Goal: Find specific page/section: Find specific page/section

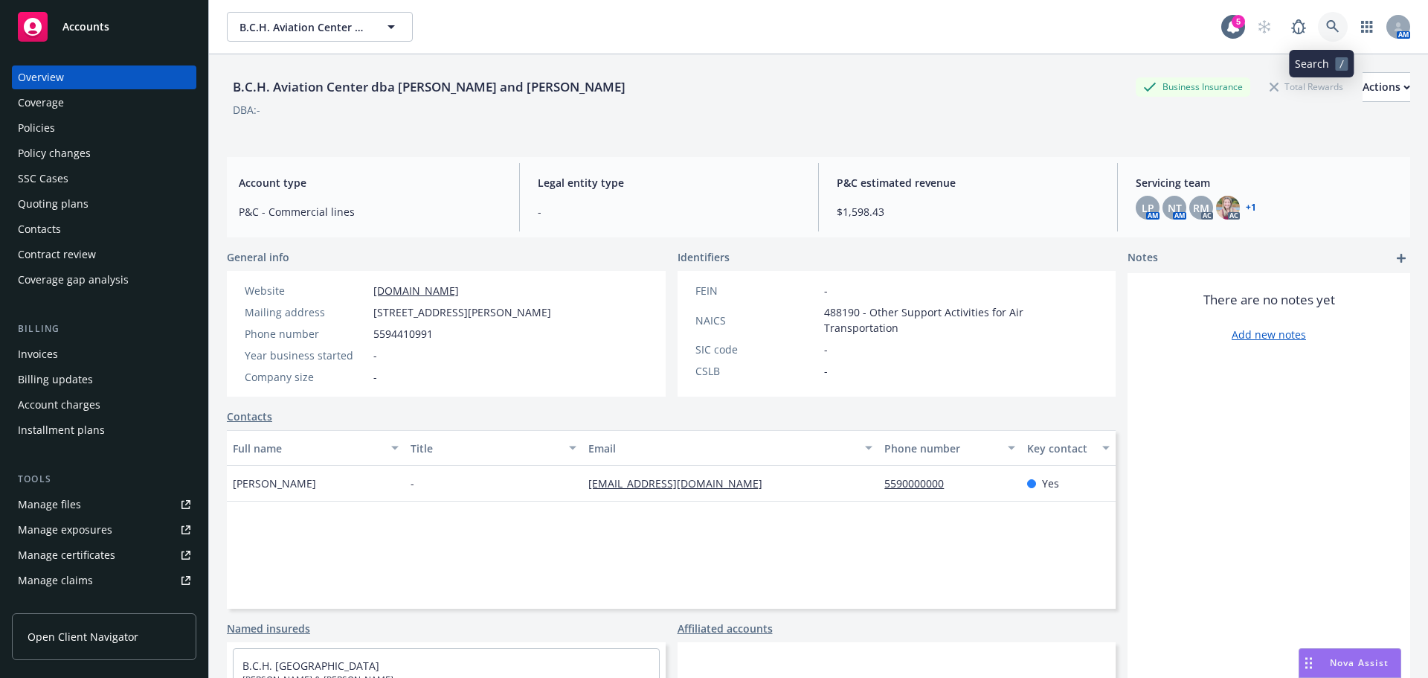
click at [1326, 22] on icon at bounding box center [1332, 26] width 13 height 13
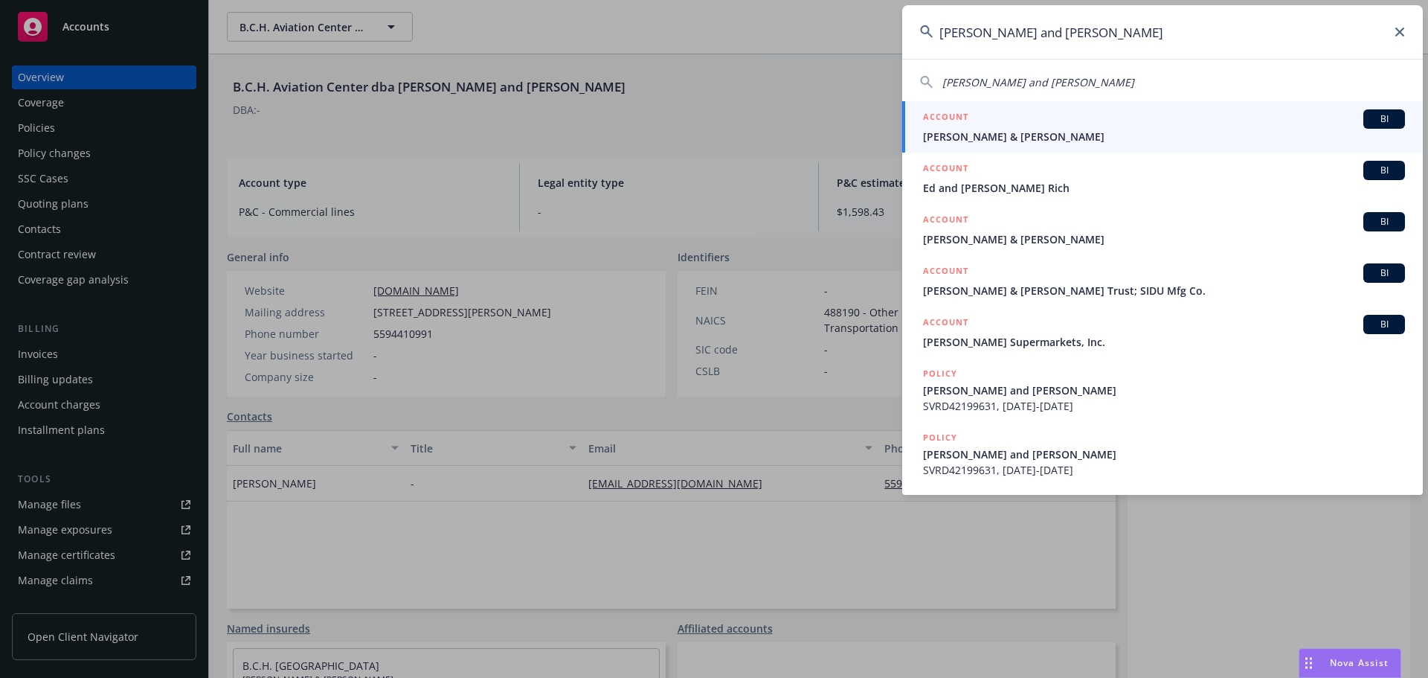
type input "rick and pam"
click at [1195, 109] on div "ACCOUNT BI" at bounding box center [1164, 118] width 482 height 19
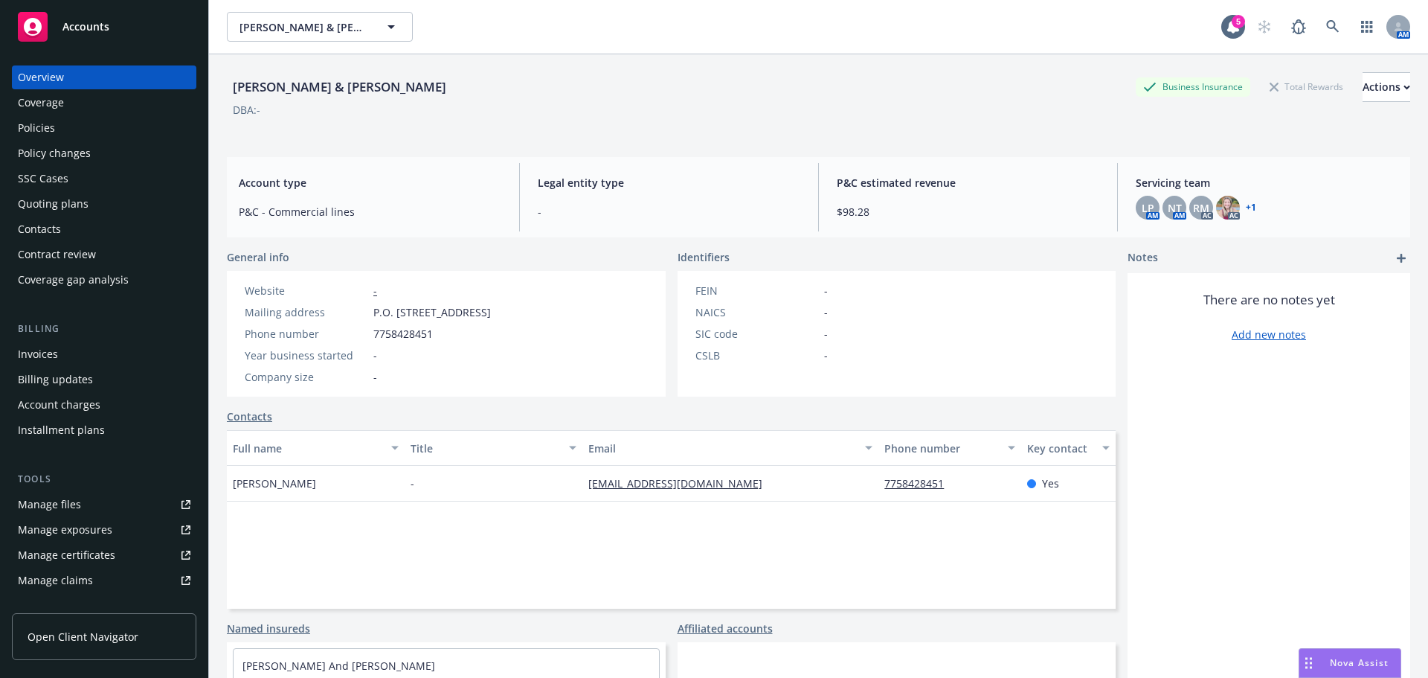
click at [77, 497] on div "Manage files" at bounding box center [49, 504] width 63 height 24
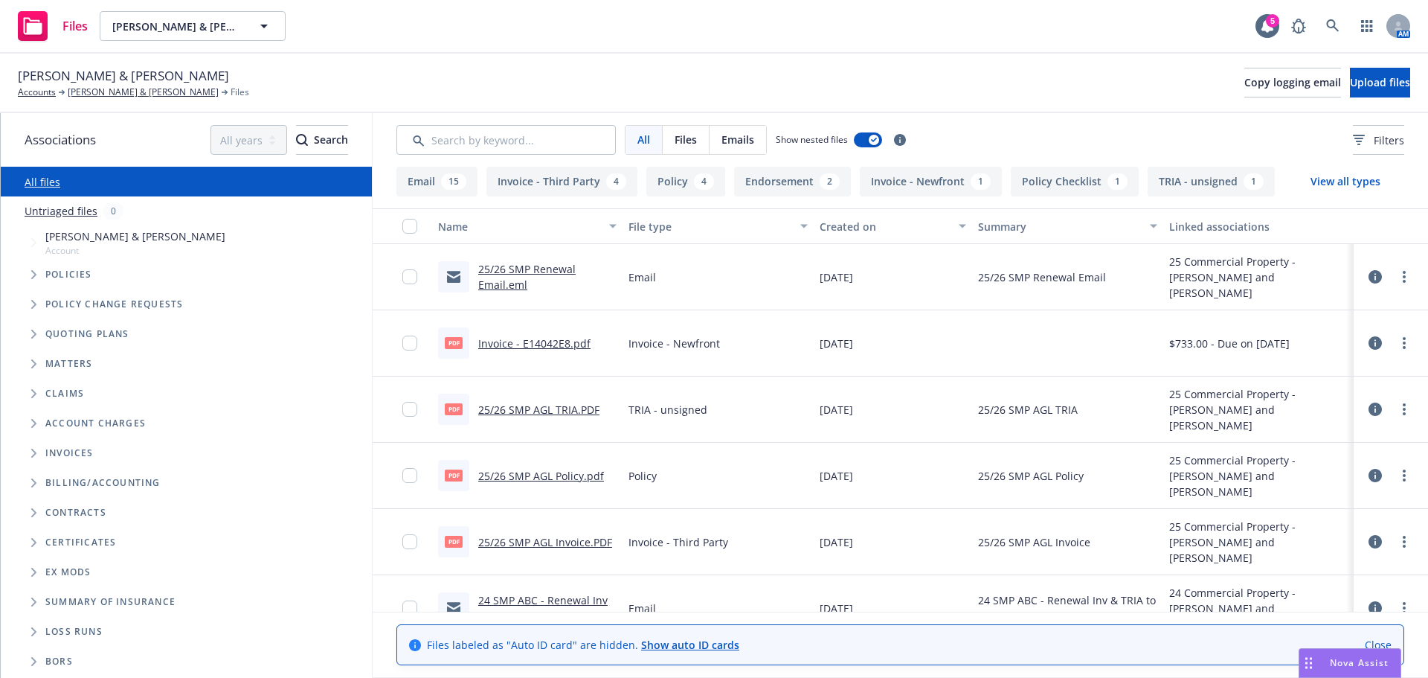
click at [534, 266] on link "25/26 SMP Renewal Email.eml" at bounding box center [526, 277] width 97 height 30
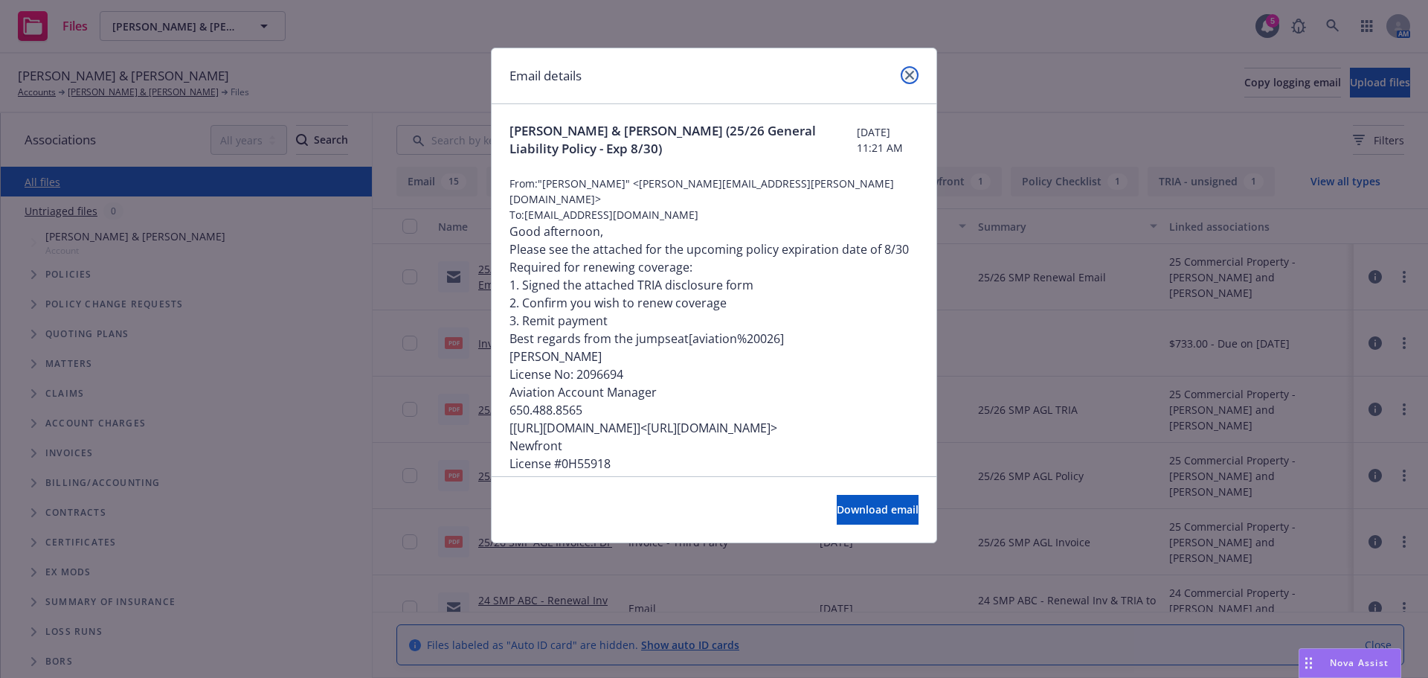
click at [916, 74] on link "close" at bounding box center [910, 75] width 18 height 18
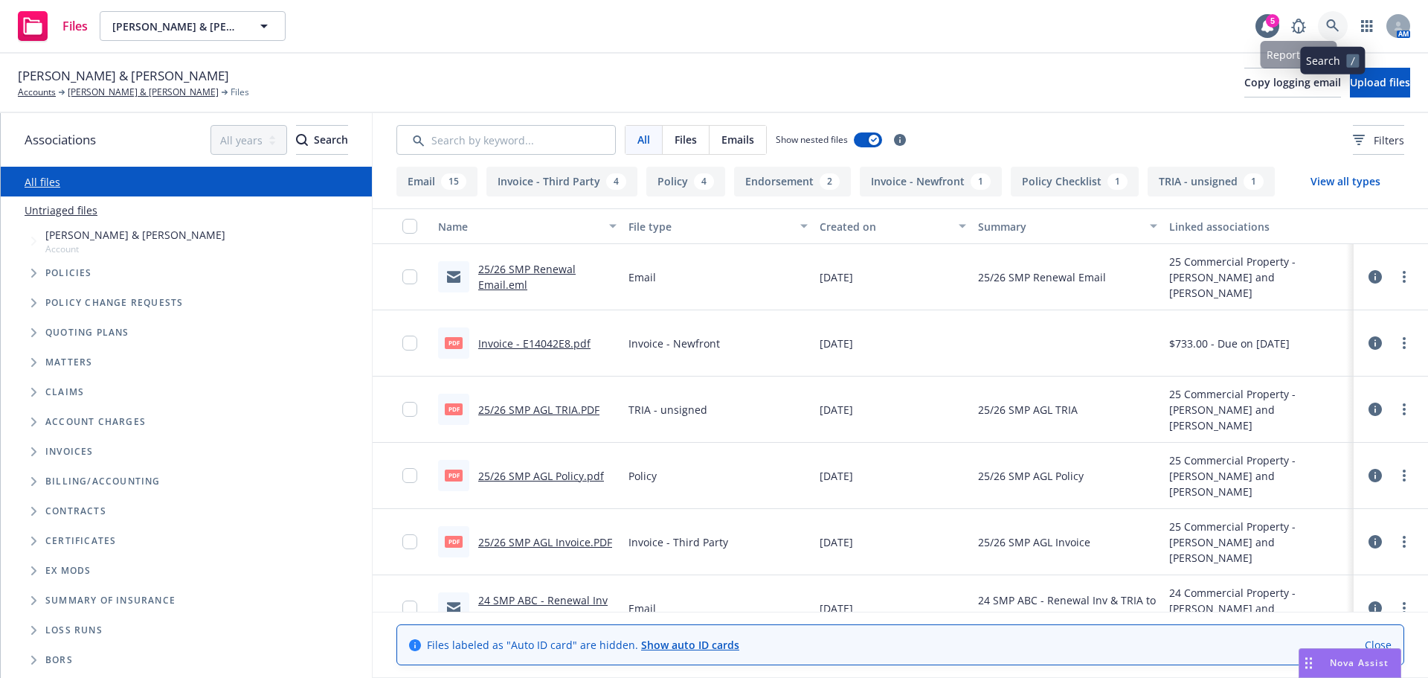
click at [1334, 30] on icon at bounding box center [1332, 25] width 13 height 13
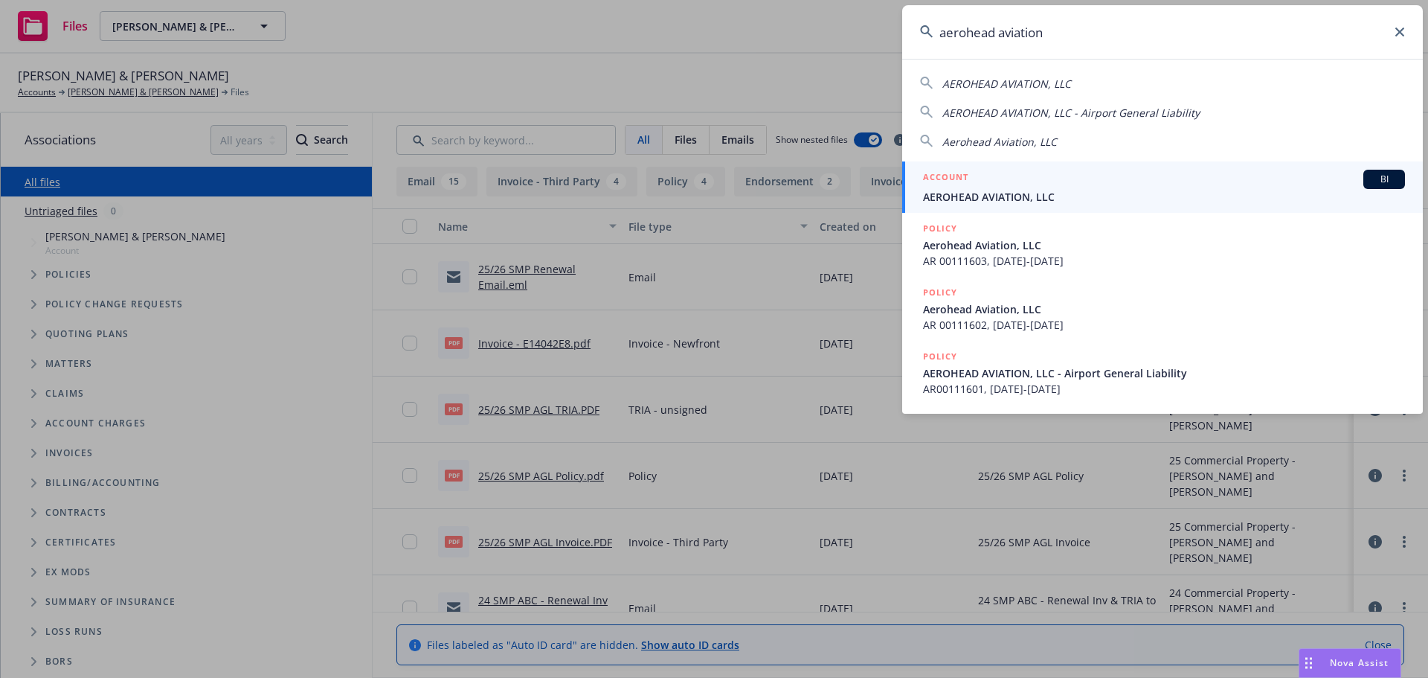
type input "aerohead aviation"
click at [980, 184] on div "ACCOUNT BI" at bounding box center [1164, 179] width 482 height 19
